Goal: Task Accomplishment & Management: Manage account settings

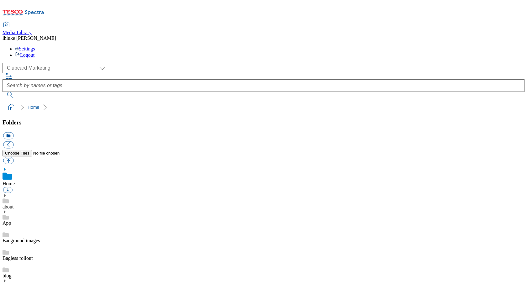
scroll to position [4, 0]
click at [133, 63] on div "( optional ) Clubcard Marketing Clubcard ROI Dotcom UK Emails GHS Marketing UK …" at bounding box center [264, 88] width 522 height 50
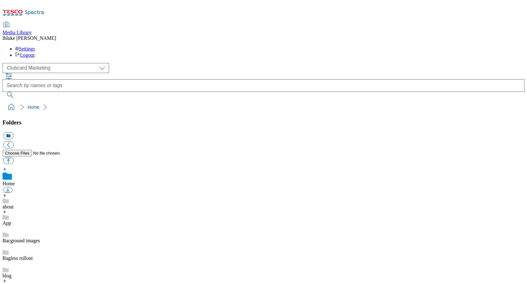
scroll to position [0, 0]
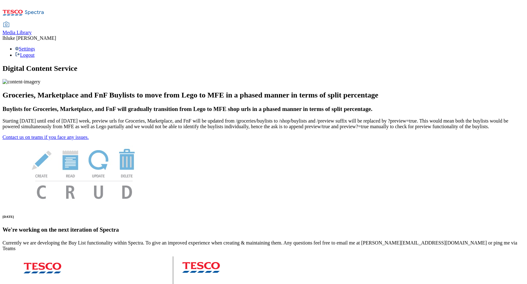
click at [32, 30] on span "Media Library" at bounding box center [17, 32] width 29 height 5
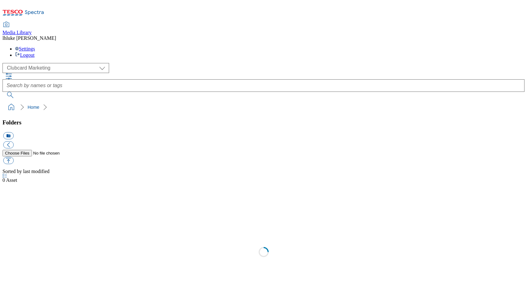
scroll to position [1, 0]
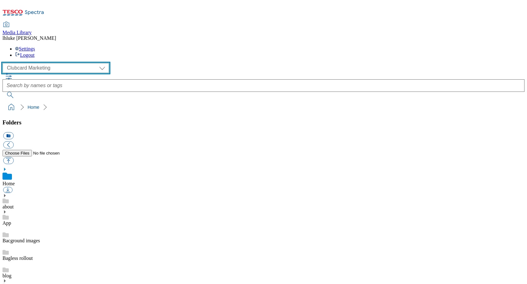
drag, startPoint x: 47, startPoint y: 40, endPoint x: 99, endPoint y: 56, distance: 54.5
click at [108, 63] on div "( optional ) Clubcard Marketing Clubcard ROI Dotcom UK Emails GHS Marketing UK …" at bounding box center [264, 68] width 522 height 10
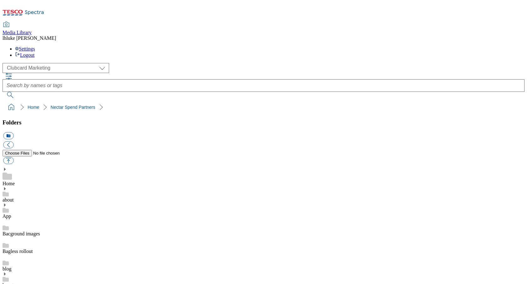
scroll to position [372, 0]
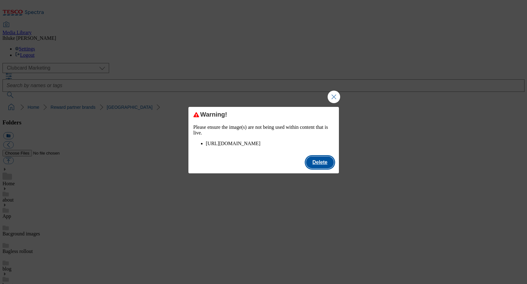
click at [313, 168] on button "Delete" at bounding box center [320, 163] width 28 height 12
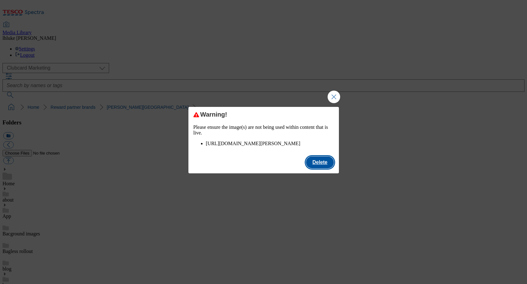
click at [323, 168] on button "Delete" at bounding box center [320, 163] width 28 height 12
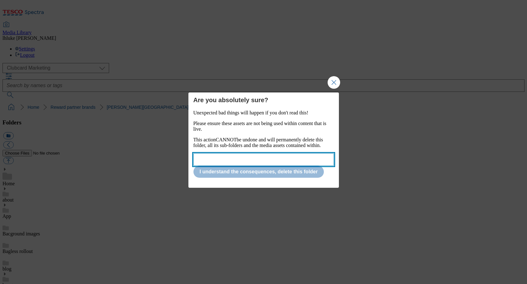
click at [275, 162] on input "Modal" at bounding box center [264, 159] width 141 height 13
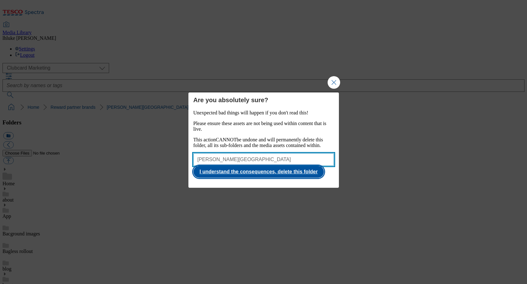
type input "Alton Towers"
click at [292, 177] on button "I understand the consequences, delete this folder" at bounding box center [259, 172] width 131 height 12
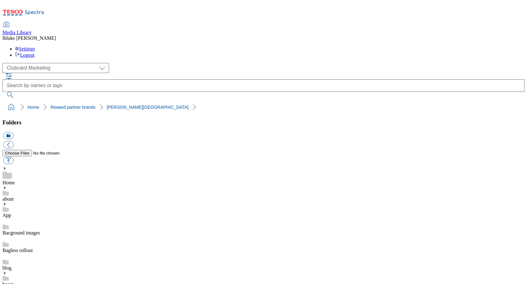
scroll to position [472, 0]
click at [13, 132] on button "icon_new_folder" at bounding box center [8, 135] width 10 height 7
type input "Alton Towers Resort"
click at [13, 157] on button "button" at bounding box center [8, 160] width 10 height 7
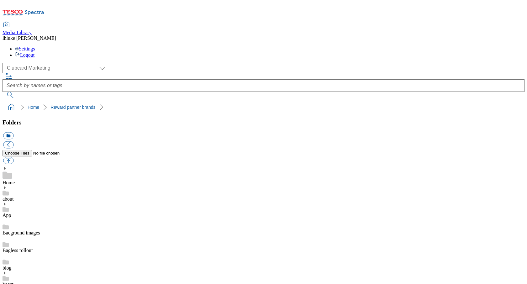
click at [13, 157] on button "button" at bounding box center [8, 160] width 10 height 7
type input "C:\fakepath\AltonTowersHotel-Logo.png"
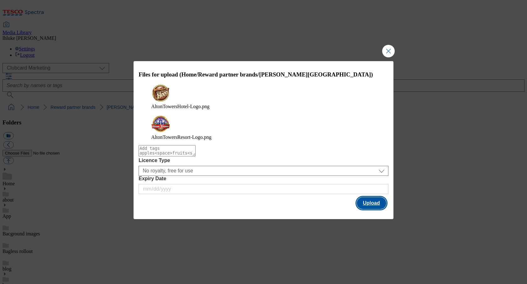
click at [384, 197] on button "Upload" at bounding box center [371, 203] width 29 height 12
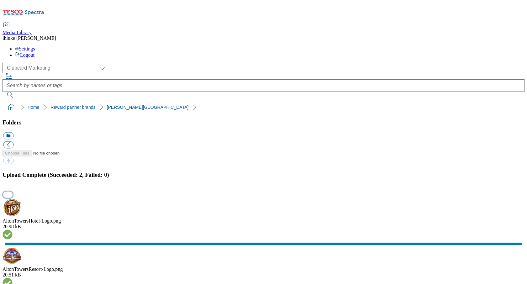
click at [13, 192] on button "button" at bounding box center [7, 195] width 9 height 6
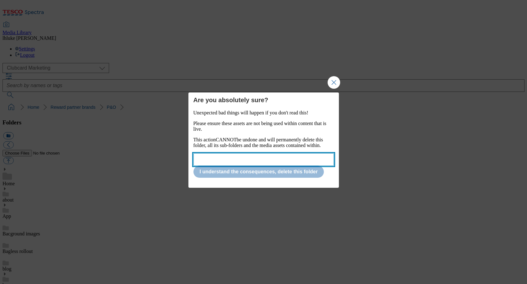
click at [248, 158] on input "Modal" at bounding box center [264, 159] width 141 height 13
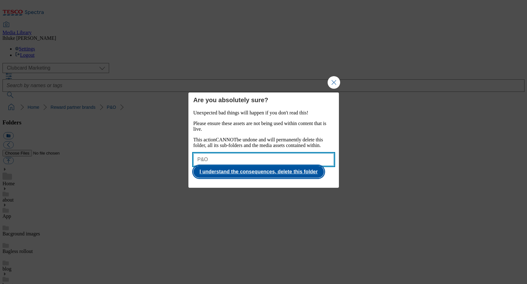
type input "P&O"
click at [246, 175] on button "I understand the consequences, delete this folder" at bounding box center [259, 172] width 131 height 12
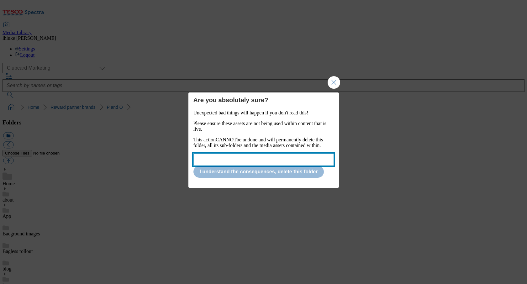
click at [264, 160] on input "Modal" at bounding box center [264, 159] width 141 height 13
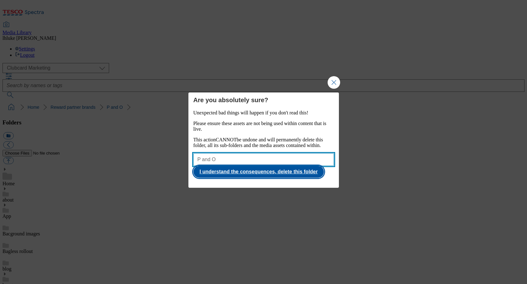
type input "P and O"
click at [301, 175] on button "I understand the consequences, delete this folder" at bounding box center [259, 172] width 131 height 12
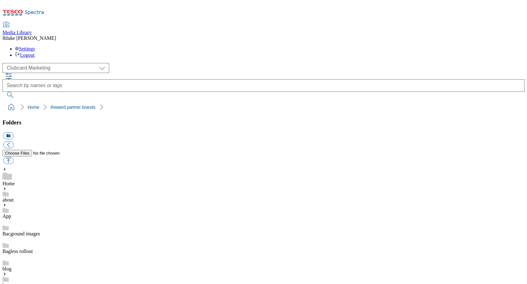
scroll to position [446, 0]
click at [13, 132] on button "icon_new_folder" at bounding box center [8, 135] width 10 height 7
type input "P&O Cruises"
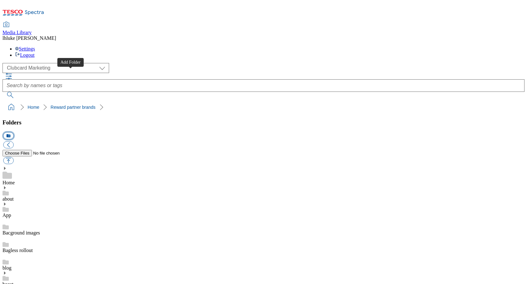
click at [13, 132] on button "icon_new_folder" at bounding box center [8, 135] width 10 height 7
type input "P&O Ferries"
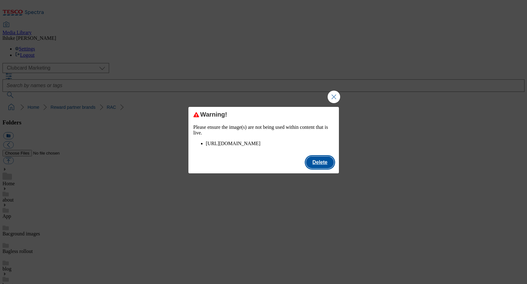
click at [317, 167] on button "Delete" at bounding box center [320, 163] width 28 height 12
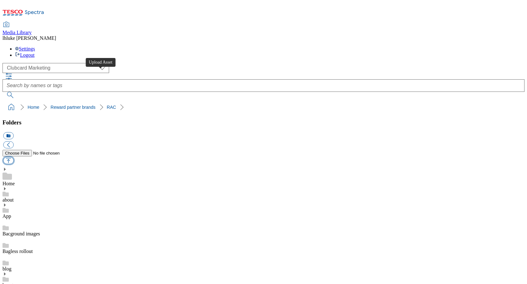
click at [13, 157] on button "button" at bounding box center [8, 160] width 10 height 7
type input "C:\fakepath\RAC-Logo.png"
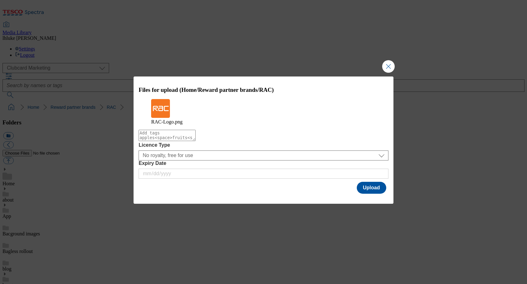
drag, startPoint x: 369, startPoint y: 190, endPoint x: 368, endPoint y: 194, distance: 4.6
click at [369, 190] on button "Upload" at bounding box center [371, 188] width 29 height 12
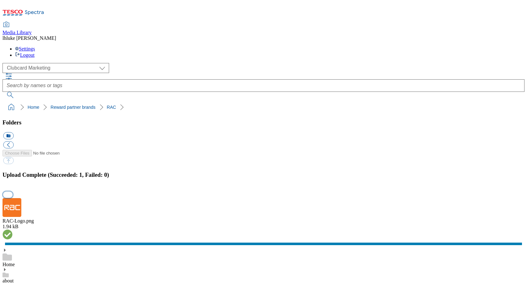
click at [13, 192] on button "button" at bounding box center [7, 195] width 9 height 6
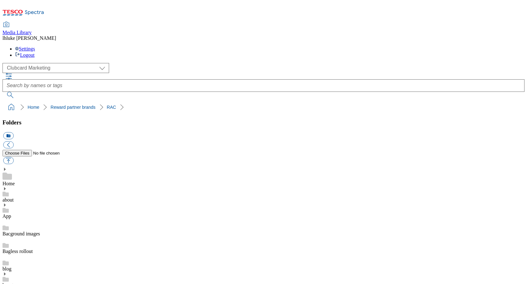
click at [13, 132] on button "icon_new_folder" at bounding box center [8, 135] width 10 height 7
type input "EasyJet Holidays"
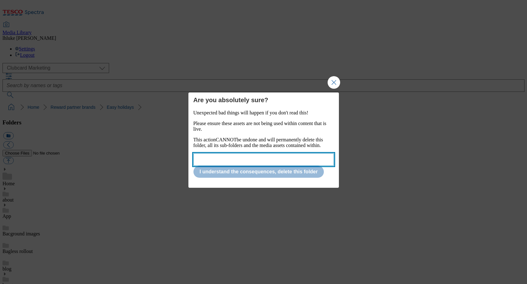
click at [238, 162] on input "Modal" at bounding box center [264, 159] width 141 height 13
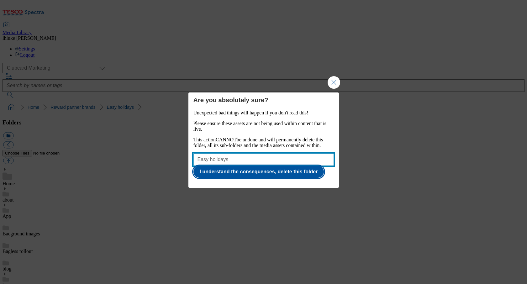
type input "Easy holidays"
click at [284, 177] on button "I understand the consequences, delete this folder" at bounding box center [259, 172] width 131 height 12
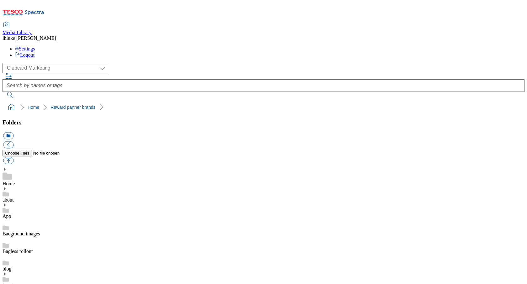
click at [13, 157] on button "button" at bounding box center [8, 160] width 10 height 7
type input "C:\fakepath\EasyJetHolidays-Logo.png"
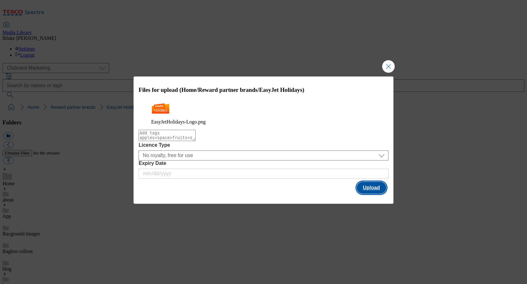
click at [366, 191] on button "Upload" at bounding box center [371, 188] width 29 height 12
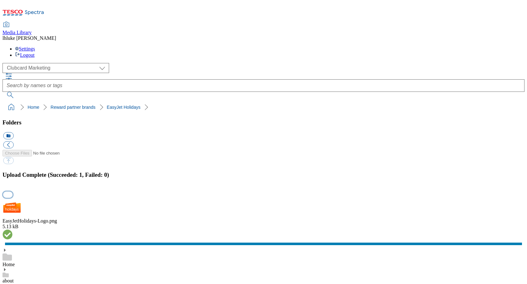
click at [13, 192] on button "button" at bounding box center [7, 195] width 9 height 6
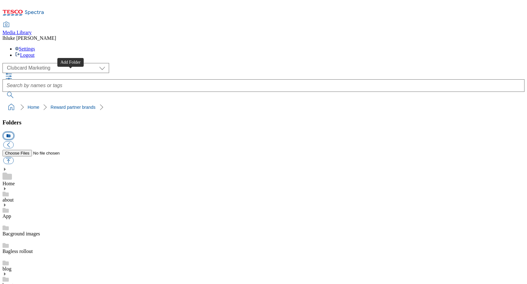
click at [13, 132] on button "icon_new_folder" at bounding box center [8, 135] width 10 height 7
type input "Senior Railcard"
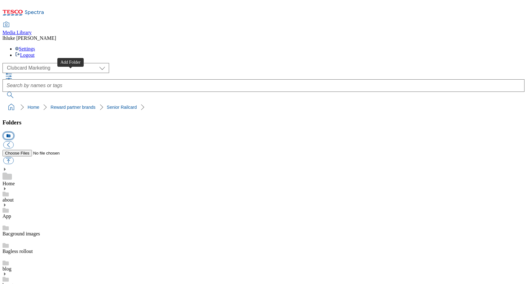
click at [13, 132] on button "icon_new_folder" at bounding box center [8, 135] width 10 height 7
click at [13, 157] on button "button" at bounding box center [8, 160] width 10 height 7
type input "C:\fakepath\SeniorRailcard-Logo.png"
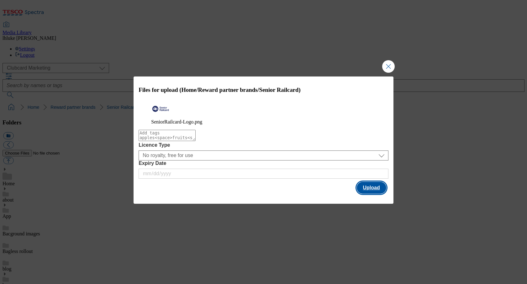
click at [368, 193] on button "Upload" at bounding box center [371, 188] width 29 height 12
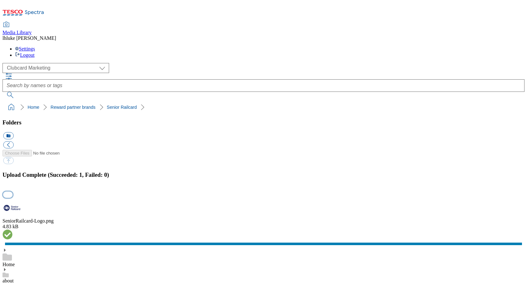
click at [13, 192] on button "button" at bounding box center [7, 195] width 9 height 6
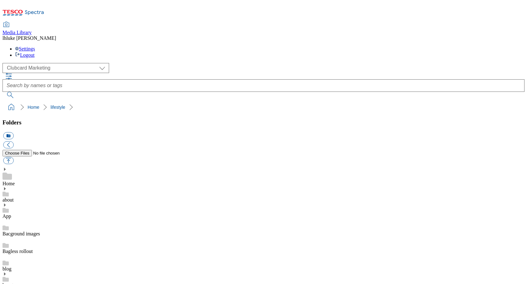
click at [44, 167] on div "Home" at bounding box center [264, 176] width 522 height 19
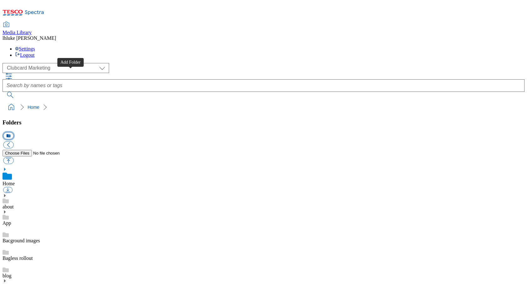
click at [13, 132] on button "icon_new_folder" at bounding box center [8, 135] width 10 height 7
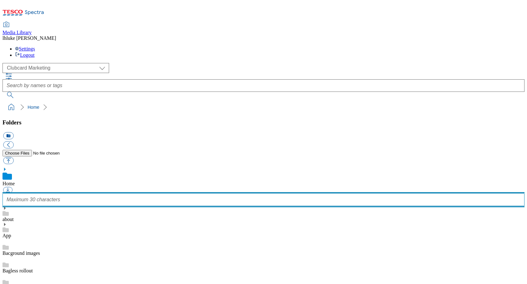
click at [53, 194] on input "text" at bounding box center [264, 200] width 522 height 13
type input "Latest"
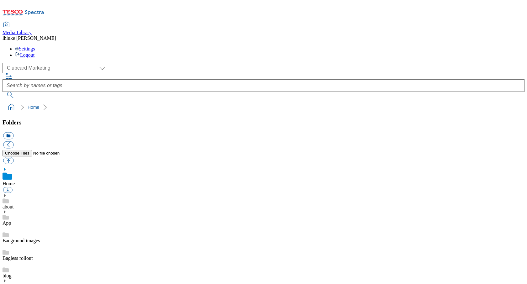
scroll to position [385, 0]
click at [13, 132] on button "icon_new_folder" at bounding box center [8, 135] width 10 height 7
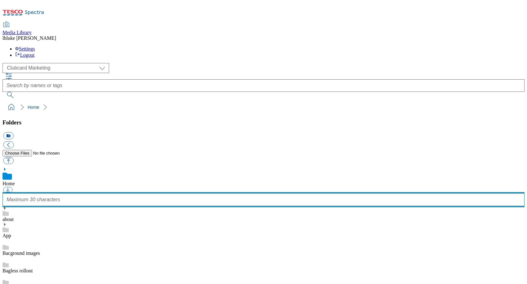
click at [53, 194] on input "text" at bounding box center [264, 200] width 522 height 13
paste input "latest from Clubcard"
click at [15, 194] on input "latest from Clubcard" at bounding box center [264, 200] width 522 height 13
type input "Latest from Clubcard"
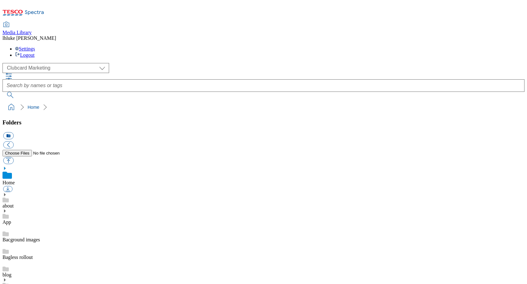
scroll to position [312, 0]
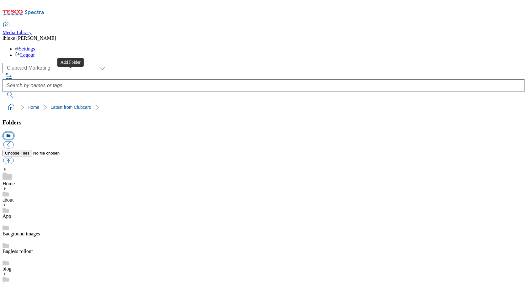
click at [13, 132] on button "icon_new_folder" at bounding box center [8, 135] width 10 height 7
type input "2025"
click at [13, 132] on button "icon_new_folder" at bounding box center [8, 135] width 10 height 7
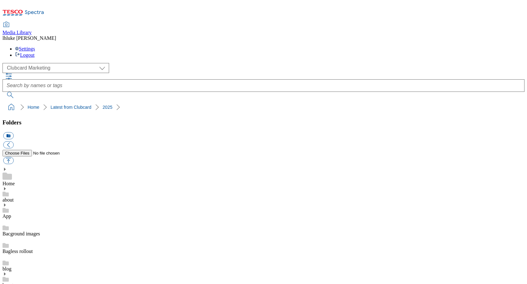
type input "2526"
click at [13, 157] on button "button" at bounding box center [8, 160] width 10 height 7
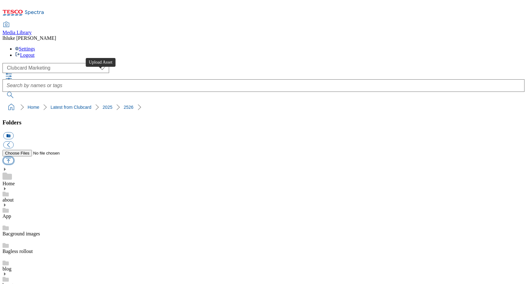
type input "C:\fakepath\HERO-banner-LatestCC-EasyJetHolidays.jpg"
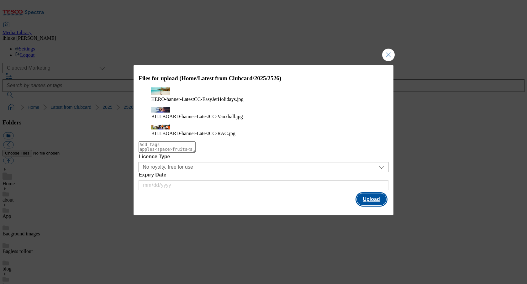
click at [375, 194] on button "Upload" at bounding box center [371, 200] width 29 height 12
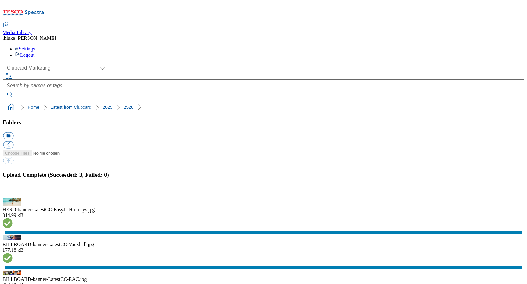
click at [13, 192] on button "button" at bounding box center [7, 195] width 9 height 6
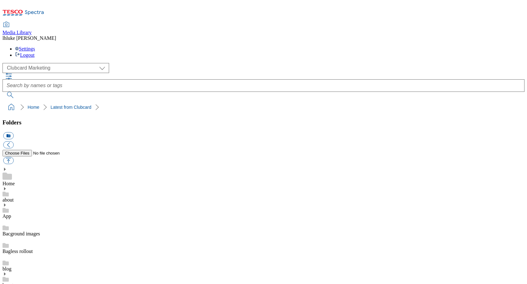
scroll to position [78, 0]
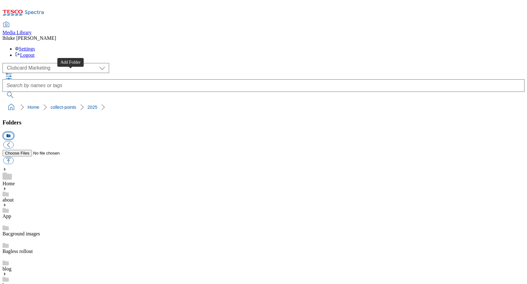
click at [13, 132] on button "icon_new_folder" at bounding box center [8, 135] width 10 height 7
type input "2526"
click at [13, 157] on button "button" at bounding box center [8, 160] width 10 height 7
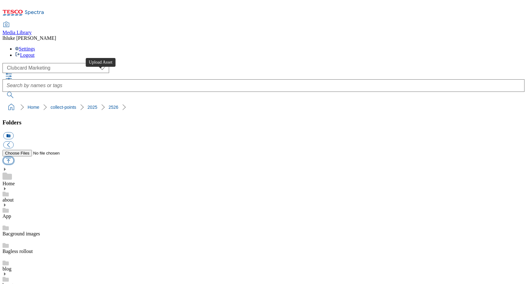
type input "C:\fakepath\BILLBOARD-banner-Collect-Vauxhall.jpg"
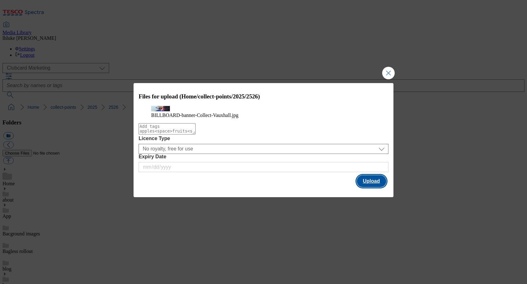
click at [377, 186] on button "Upload" at bounding box center [371, 181] width 29 height 12
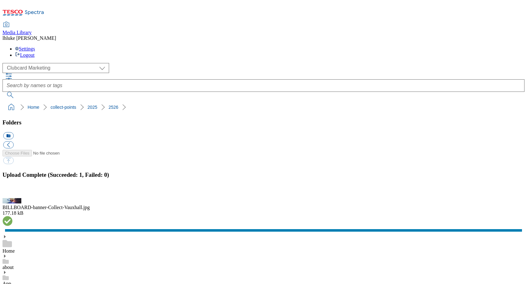
click at [13, 192] on button "button" at bounding box center [7, 195] width 9 height 6
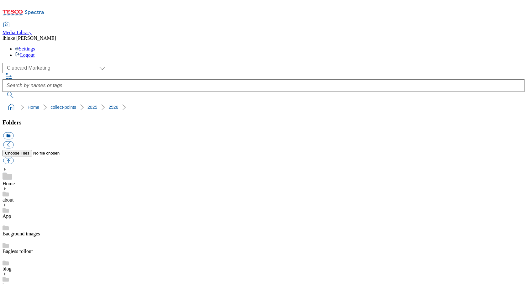
drag, startPoint x: 101, startPoint y: 59, endPoint x: 5, endPoint y: 61, distance: 96.3
click at [6, 101] on ol "Home collect-points 2025 2526" at bounding box center [265, 107] width 518 height 12
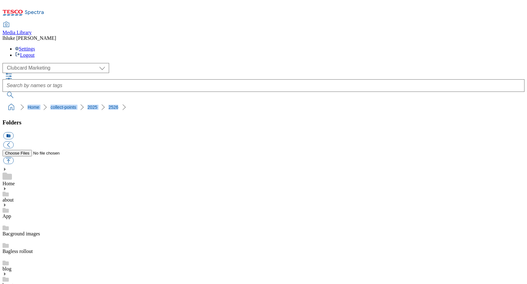
copy ol "Home collect-points 2025 2526"
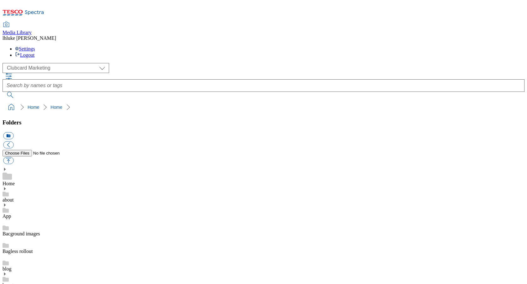
click at [13, 132] on button "icon_new_folder" at bounding box center [8, 135] width 10 height 7
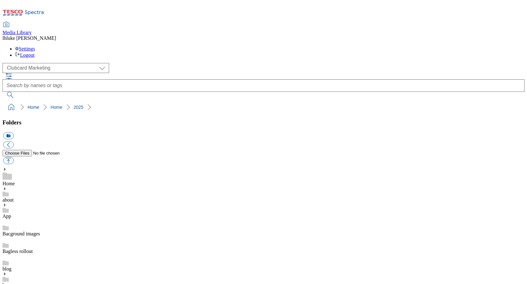
type input "2526"
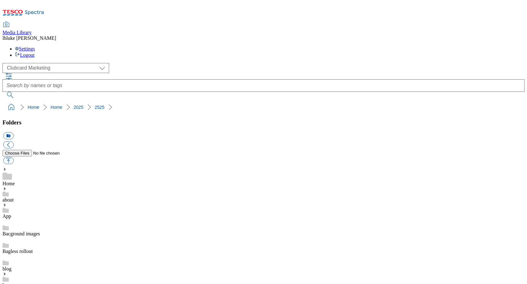
click at [13, 157] on button "button" at bounding box center [8, 160] width 10 height 7
type input "C:\fakepath\HERO-banner-Home-VauxhallCompetition.jpg"
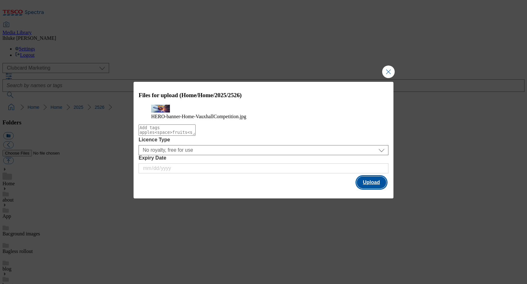
click at [374, 189] on button "Upload" at bounding box center [371, 183] width 29 height 12
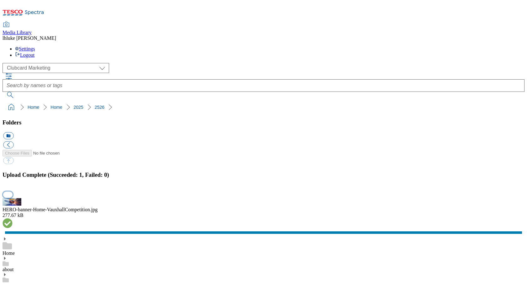
click at [13, 192] on button "button" at bounding box center [7, 195] width 9 height 6
